Goal: Task Accomplishment & Management: Use online tool/utility

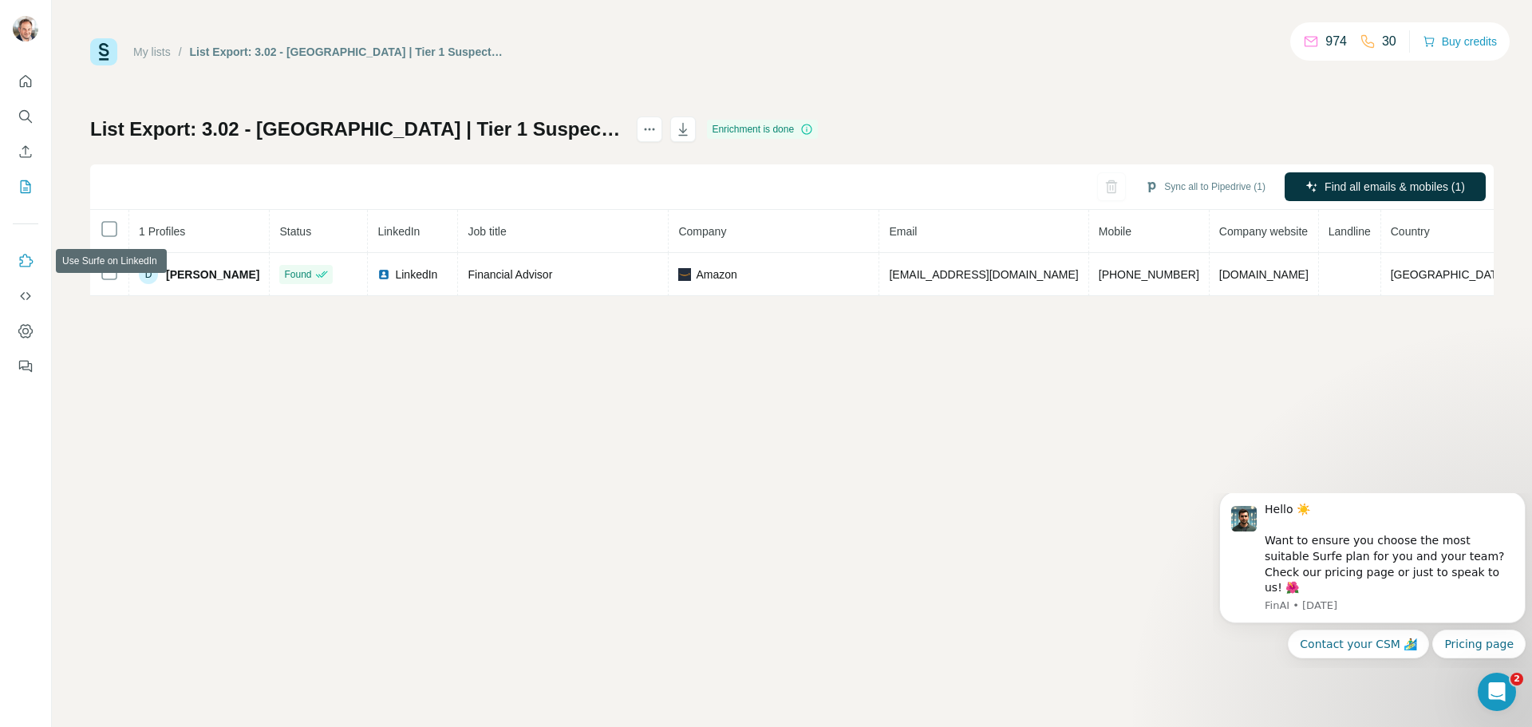
click at [24, 263] on icon "Use Surfe on LinkedIn" at bounding box center [26, 261] width 16 height 16
click at [1208, 189] on button "Sync all to Pipedrive (1)" at bounding box center [1205, 187] width 143 height 24
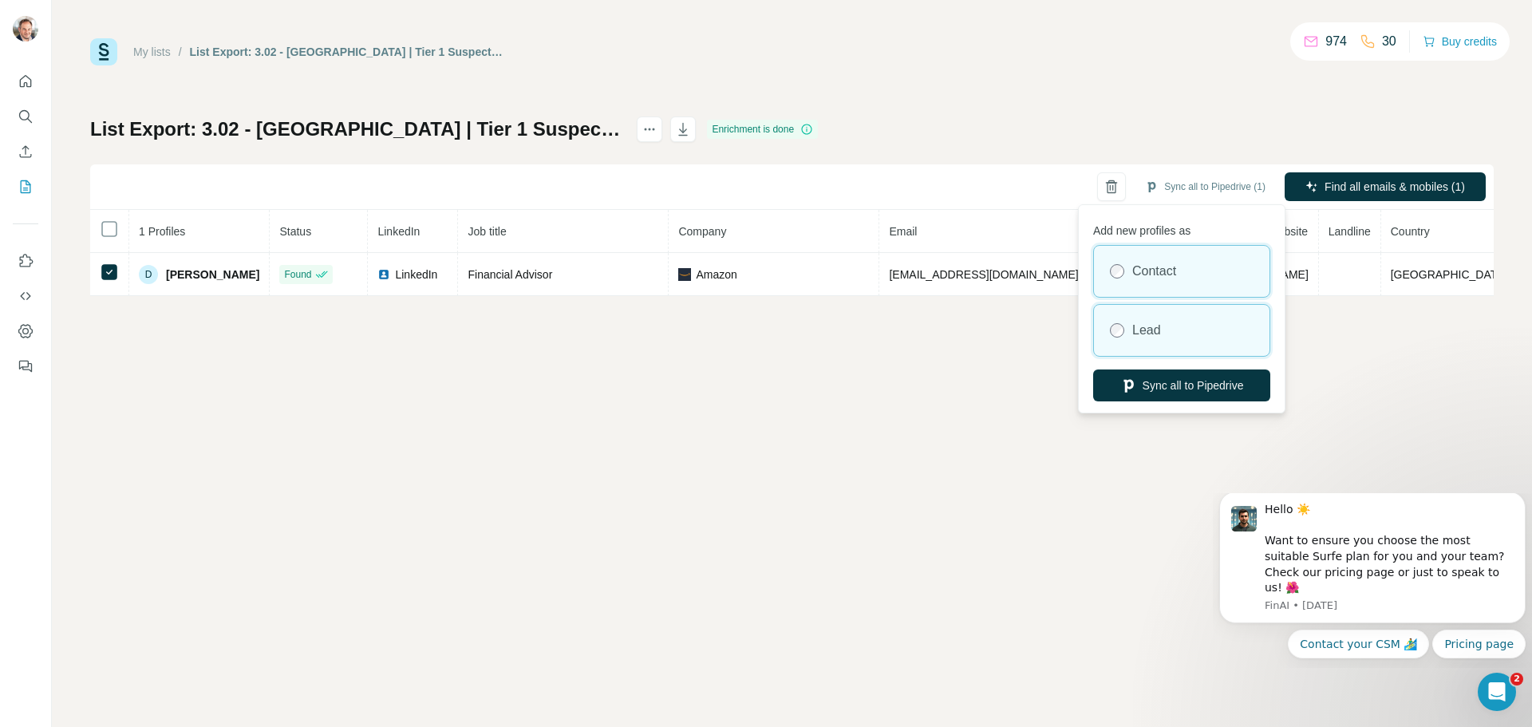
click at [1123, 336] on div at bounding box center [1117, 330] width 14 height 14
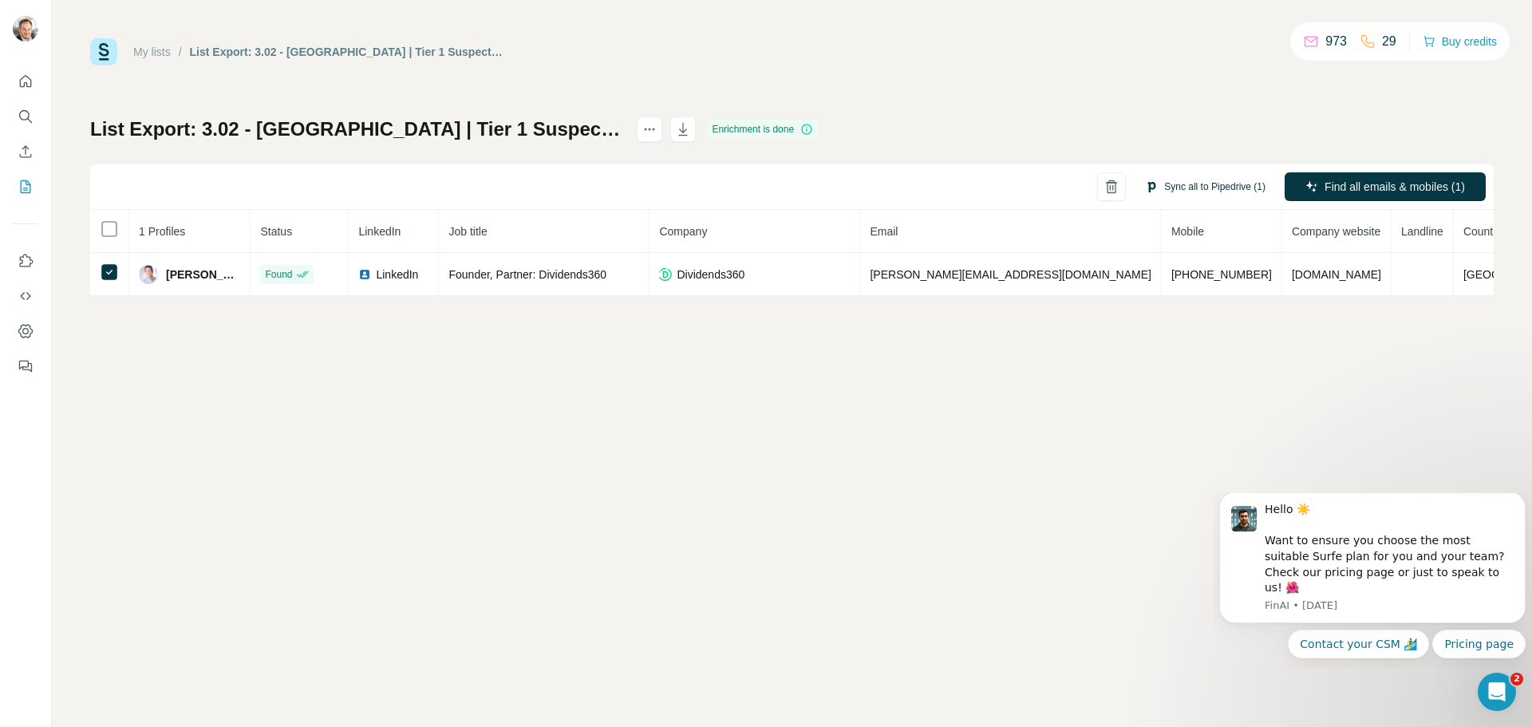
click at [1205, 188] on button "Sync all to Pipedrive (1)" at bounding box center [1205, 187] width 143 height 24
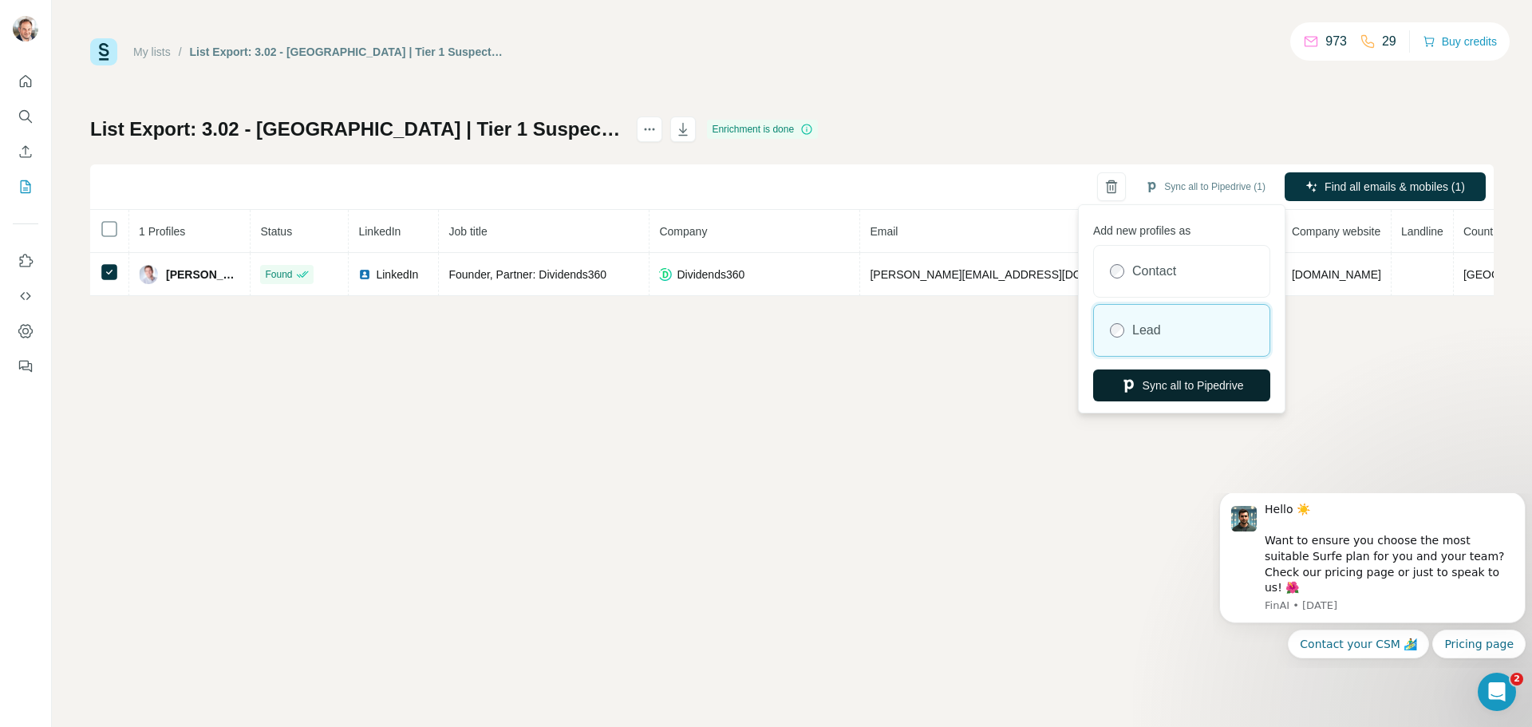
click at [1184, 386] on button "Sync all to Pipedrive" at bounding box center [1181, 385] width 177 height 32
